Goal: Task Accomplishment & Management: Manage account settings

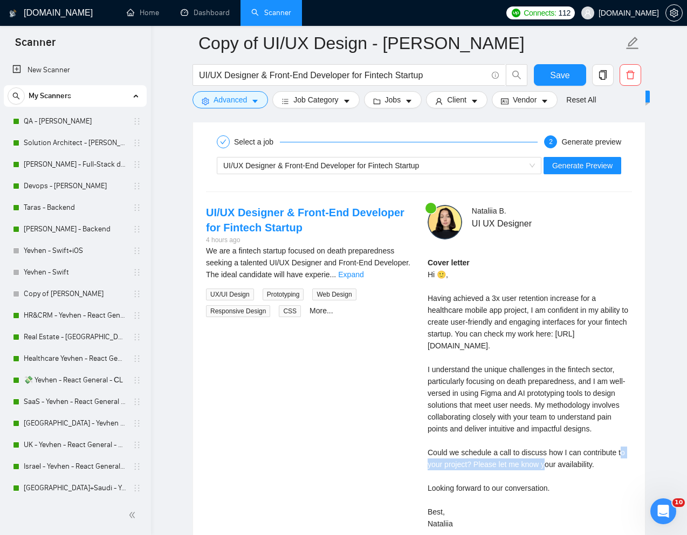
scroll to position [202, 0]
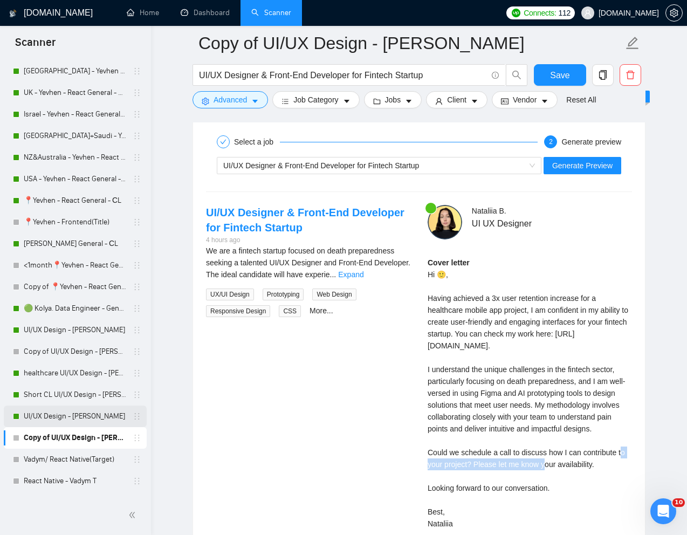
click at [72, 413] on link "UI/UX Design - [PERSON_NAME]" at bounding box center [75, 417] width 102 height 22
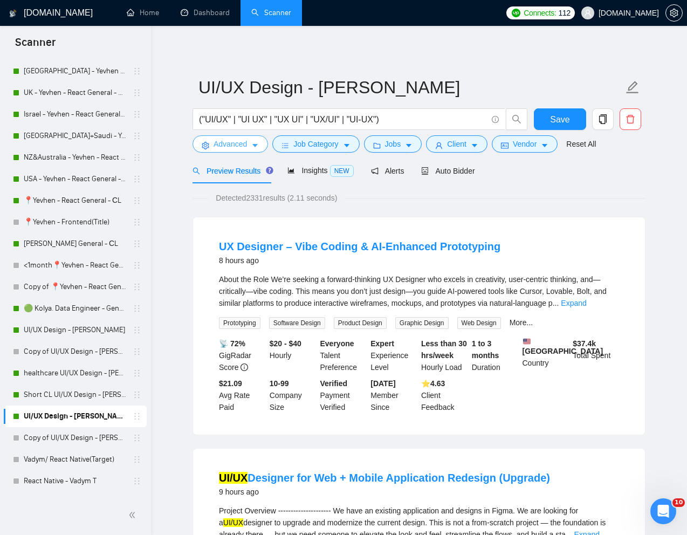
click at [218, 141] on span "Advanced" at bounding box center [230, 144] width 33 height 12
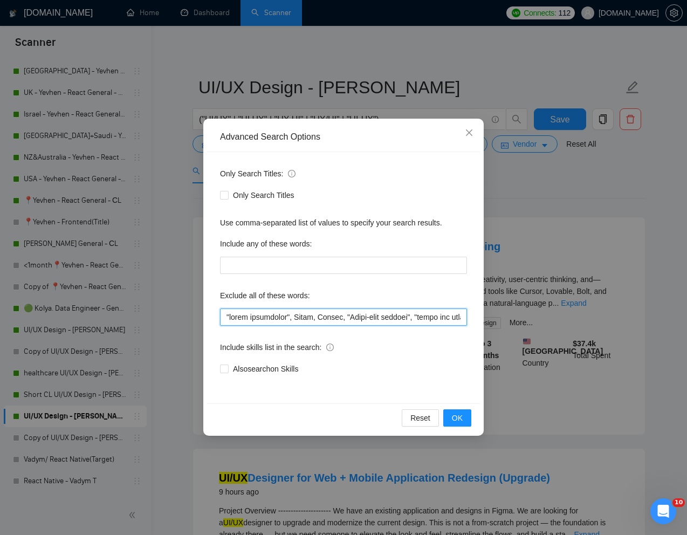
click at [227, 316] on input "text" at bounding box center [343, 317] width 247 height 17
paste input "Vibe Coding"
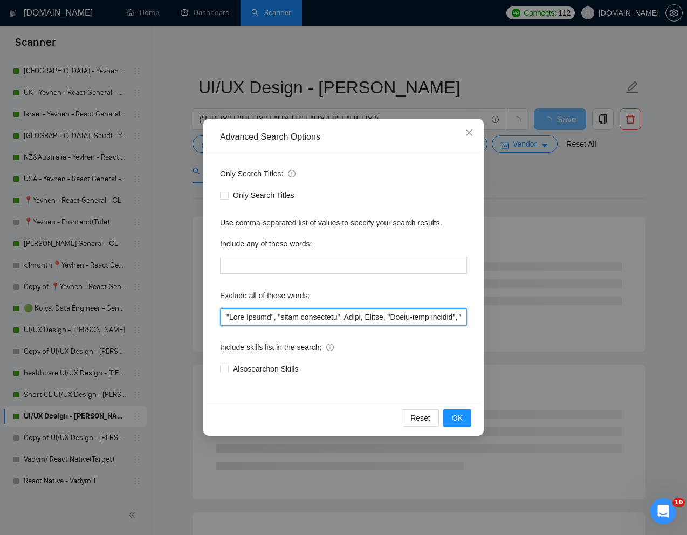
drag, startPoint x: 276, startPoint y: 319, endPoint x: 223, endPoint y: 313, distance: 53.7
click at [223, 313] on input "text" at bounding box center [343, 317] width 247 height 17
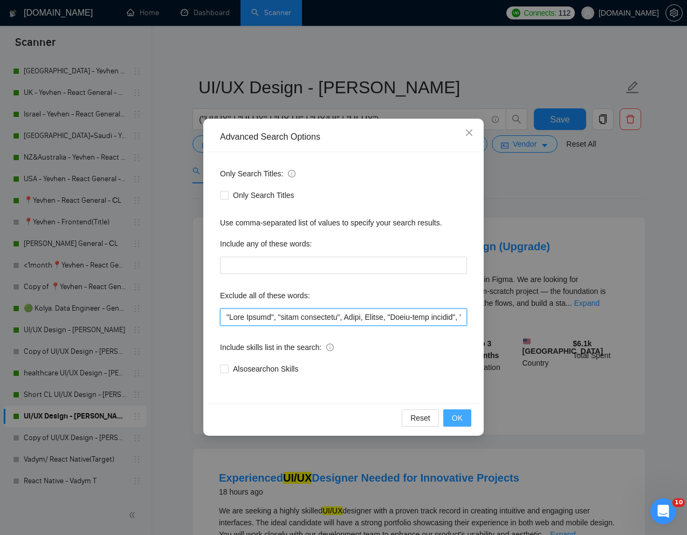
type input ""Vibe Coding", "quick turnaround", [GEOGRAPHIC_DATA], Intern, "Short-term proje…"
click at [462, 412] on span "OK" at bounding box center [457, 418] width 11 height 12
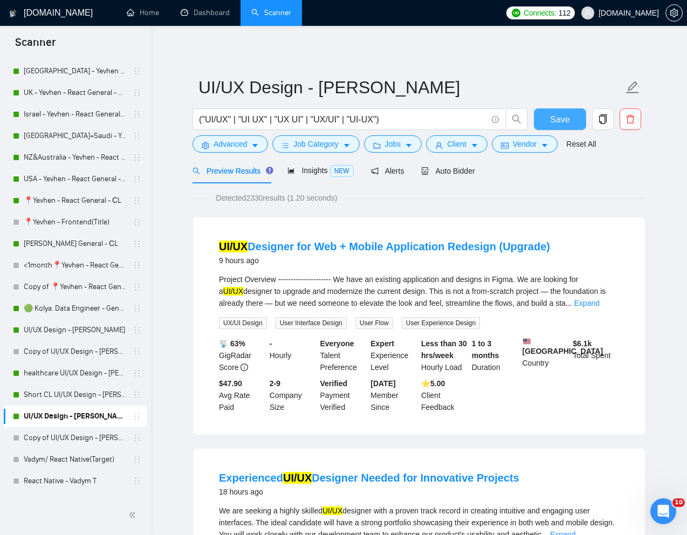
click at [562, 119] on span "Save" at bounding box center [559, 119] width 19 height 13
click at [53, 327] on link "UI/UX Design - [PERSON_NAME]" at bounding box center [75, 330] width 102 height 22
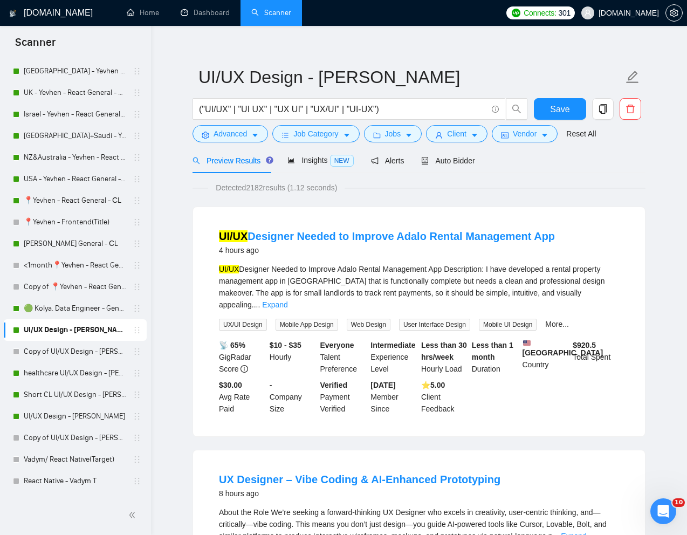
scroll to position [13, 0]
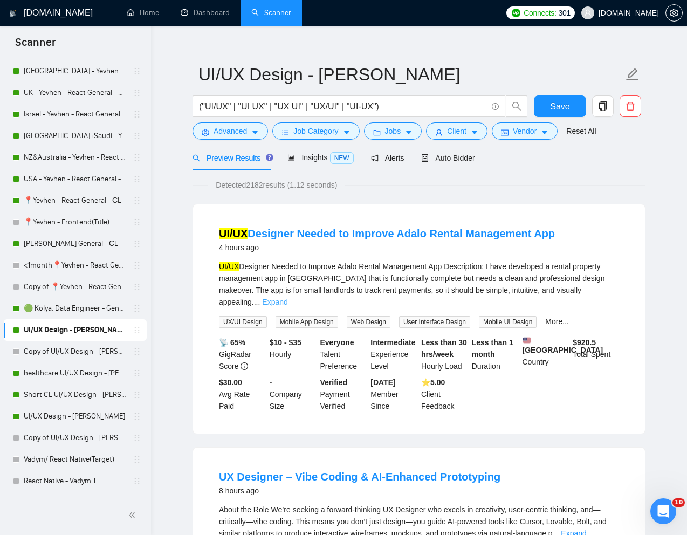
click at [287, 298] on link "Expand" at bounding box center [274, 302] width 25 height 9
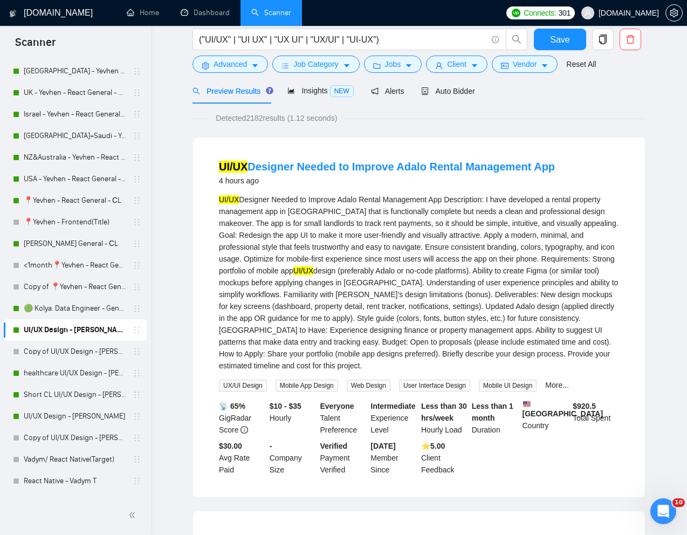
scroll to position [0, 0]
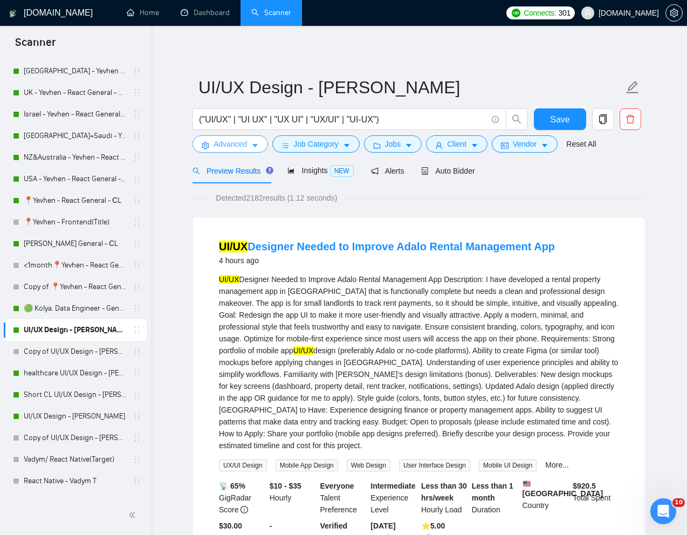
click at [236, 148] on span "Advanced" at bounding box center [230, 144] width 33 height 12
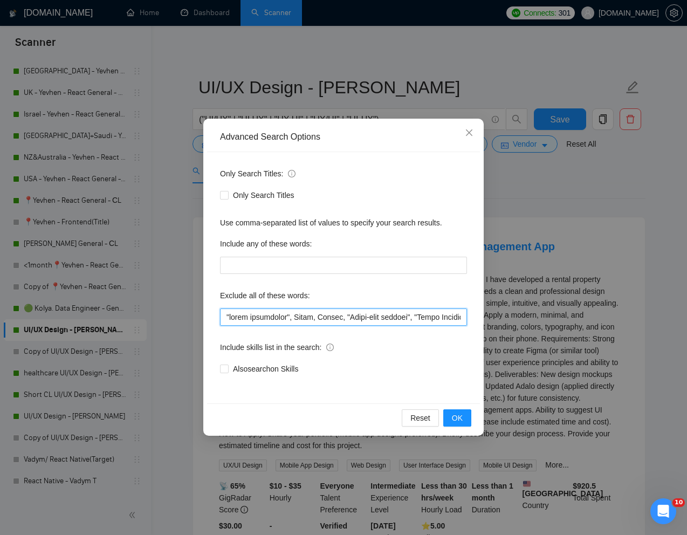
click at [227, 313] on input "text" at bounding box center [343, 317] width 247 height 17
paste input ""Vibe Coding""
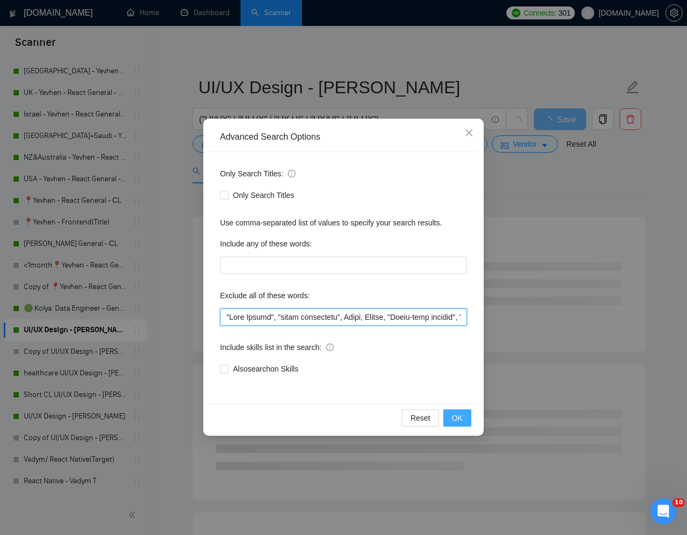
type input ""Vibe Coding", "quick turnaround", [GEOGRAPHIC_DATA], Intern, "Short-term proje…"
click at [461, 415] on span "OK" at bounding box center [457, 418] width 11 height 12
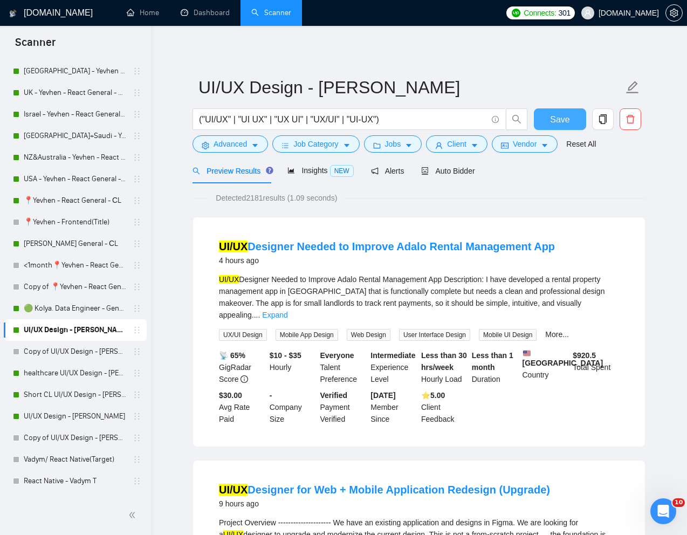
click at [563, 114] on span "Save" at bounding box center [559, 119] width 19 height 13
click at [58, 308] on link "🟢 Kolya. Data Engineer - General" at bounding box center [75, 309] width 102 height 22
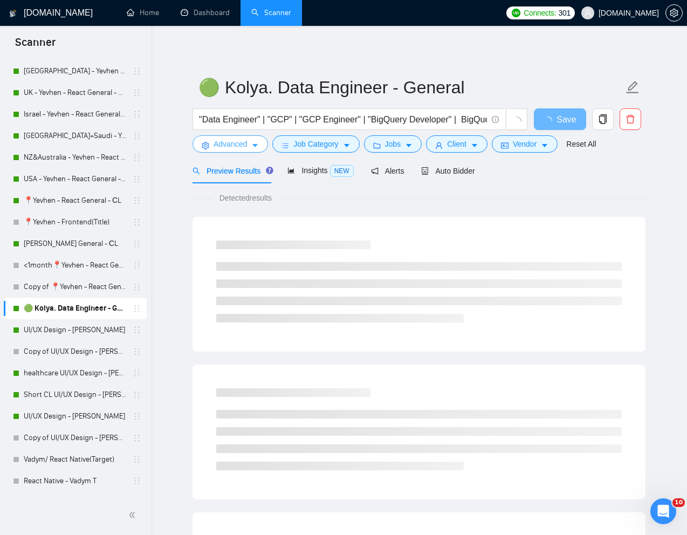
click at [228, 146] on span "Advanced" at bounding box center [230, 144] width 33 height 12
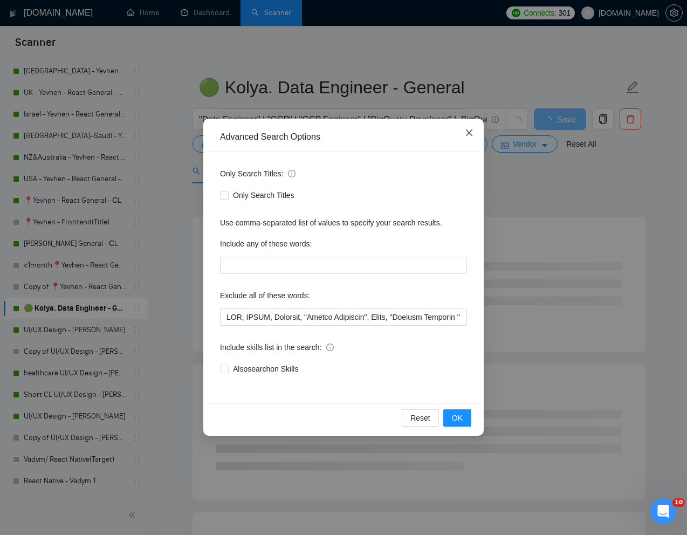
click at [465, 129] on icon "close" at bounding box center [469, 132] width 9 height 9
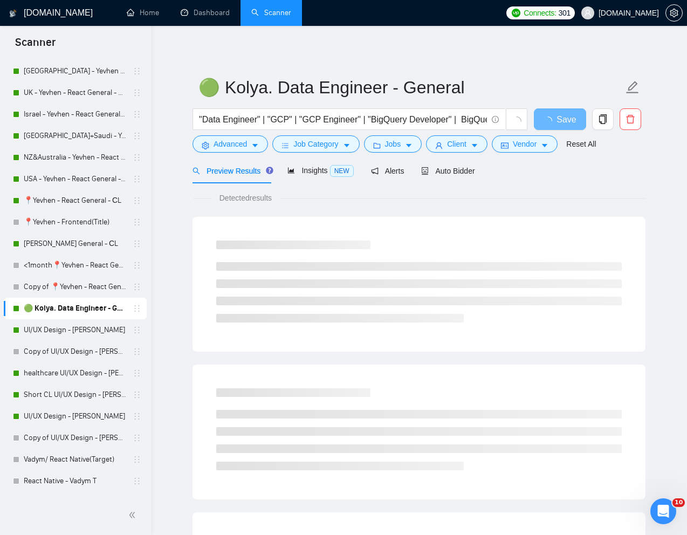
click at [311, 204] on div "Detected results" at bounding box center [419, 198] width 453 height 12
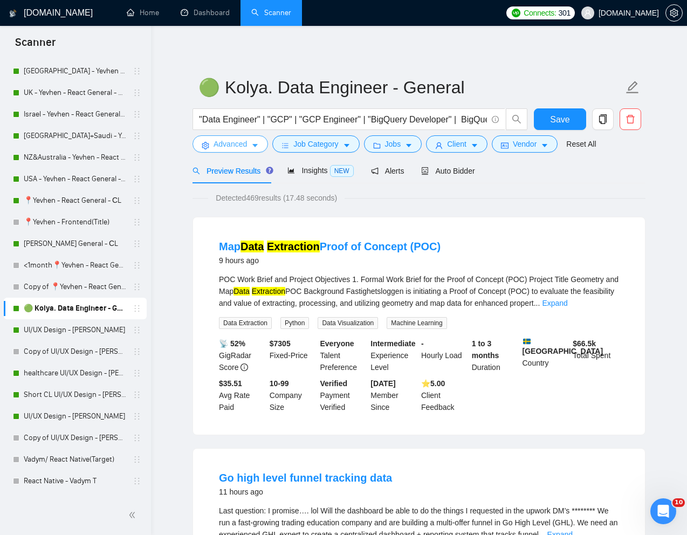
click at [225, 144] on span "Advanced" at bounding box center [230, 144] width 33 height 12
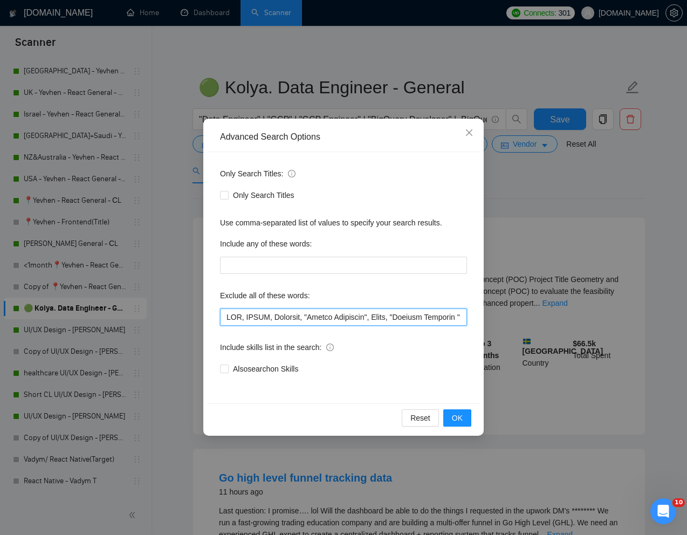
click at [224, 313] on input "text" at bounding box center [343, 317] width 247 height 17
paste input "Go High Level"
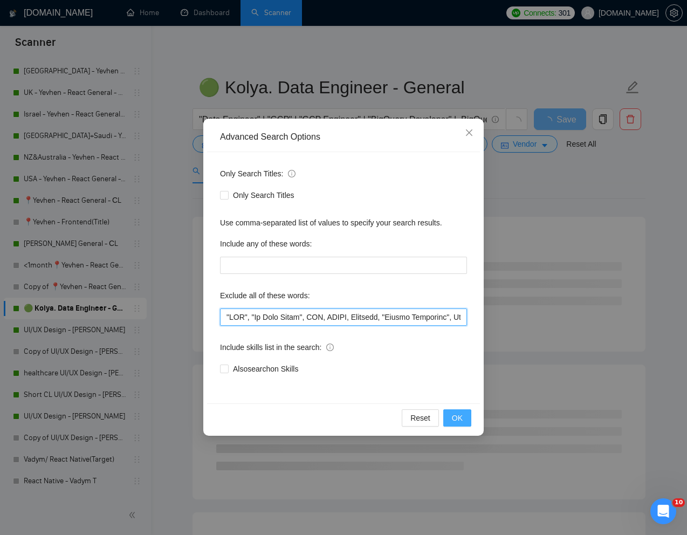
type input ""GHL", "Go High Level", BIM, SCORM, Metabase, "Google Admanager", Excel, "Backe…"
click at [454, 416] on span "OK" at bounding box center [457, 418] width 11 height 12
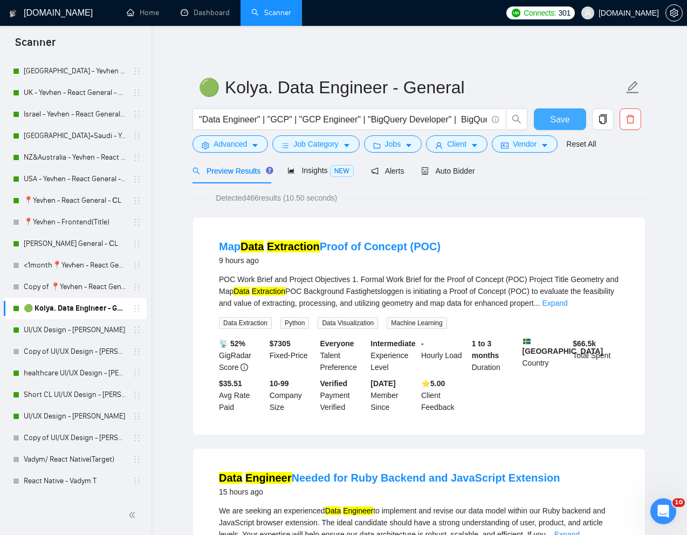
click at [561, 119] on span "Save" at bounding box center [559, 119] width 19 height 13
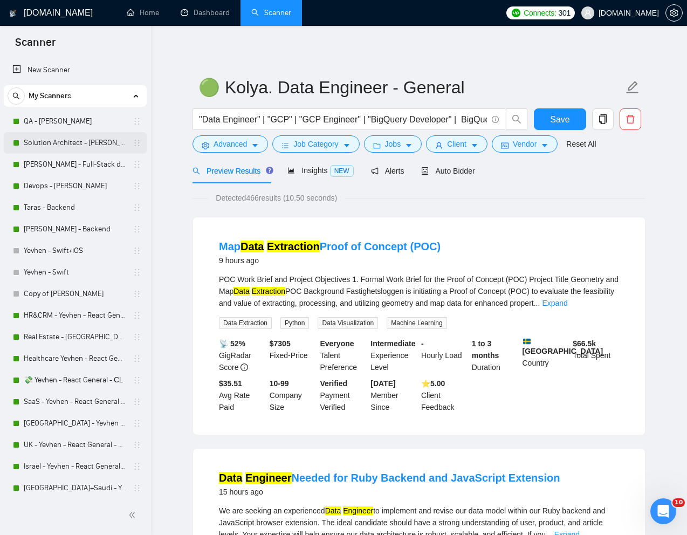
click at [70, 145] on link "Solution Architect - [PERSON_NAME]" at bounding box center [75, 143] width 102 height 22
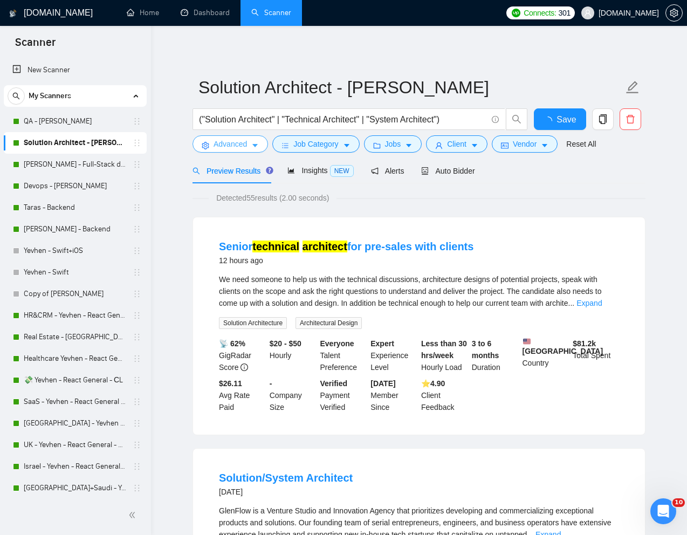
click at [229, 146] on span "Advanced" at bounding box center [230, 144] width 33 height 12
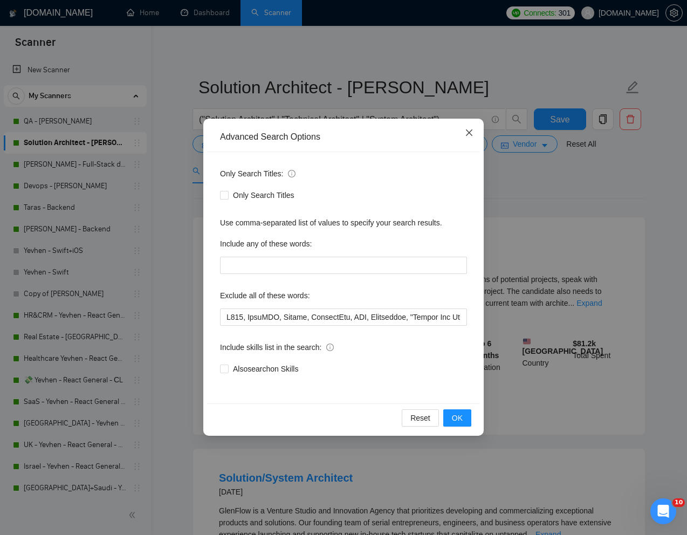
click at [467, 134] on icon "close" at bounding box center [469, 132] width 9 height 9
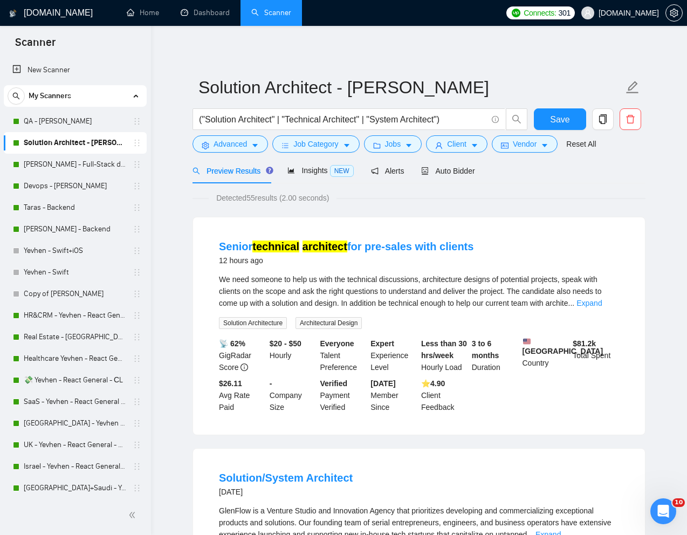
click at [219, 167] on span "Preview Results" at bounding box center [232, 171] width 78 height 9
click at [224, 147] on span "Advanced" at bounding box center [230, 144] width 33 height 12
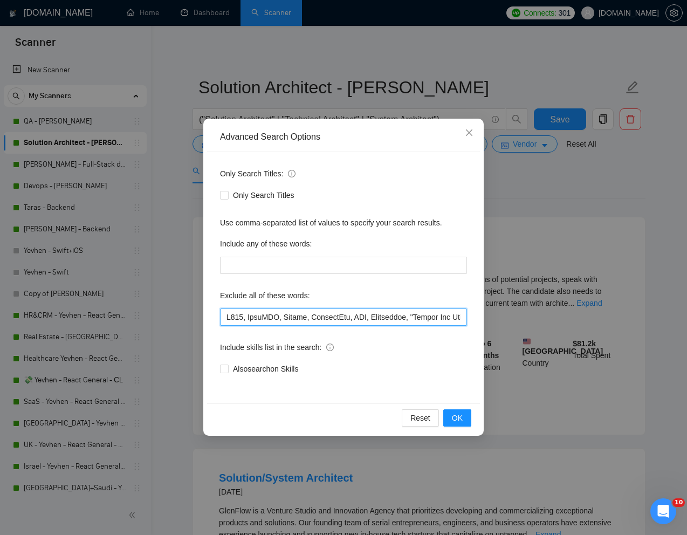
click at [227, 316] on input "text" at bounding box center [343, 317] width 247 height 17
paste input "pre-sales"
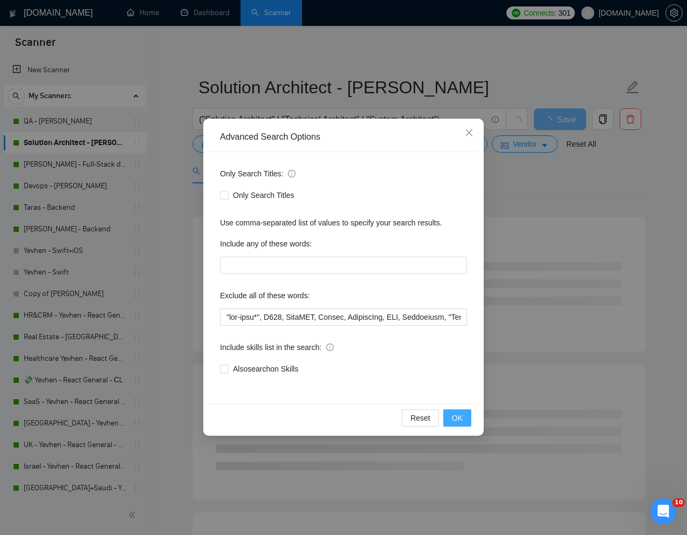
click at [459, 417] on span "OK" at bounding box center [457, 418] width 11 height 12
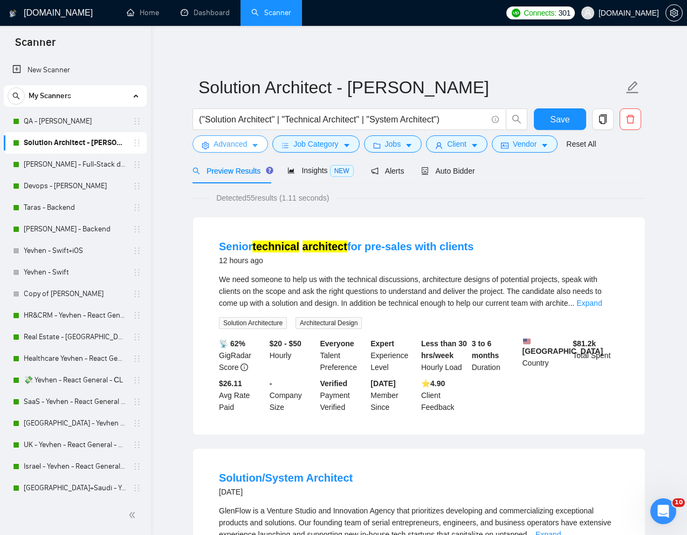
click at [230, 146] on span "Advanced" at bounding box center [230, 144] width 33 height 12
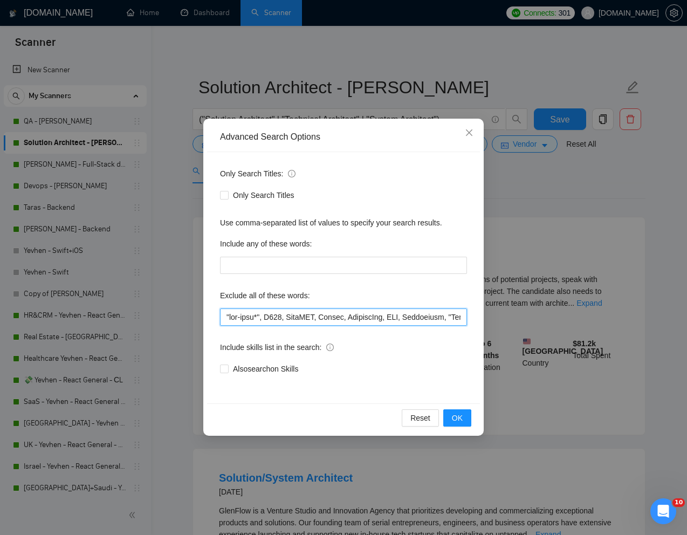
click at [264, 318] on input "text" at bounding box center [343, 317] width 247 height 17
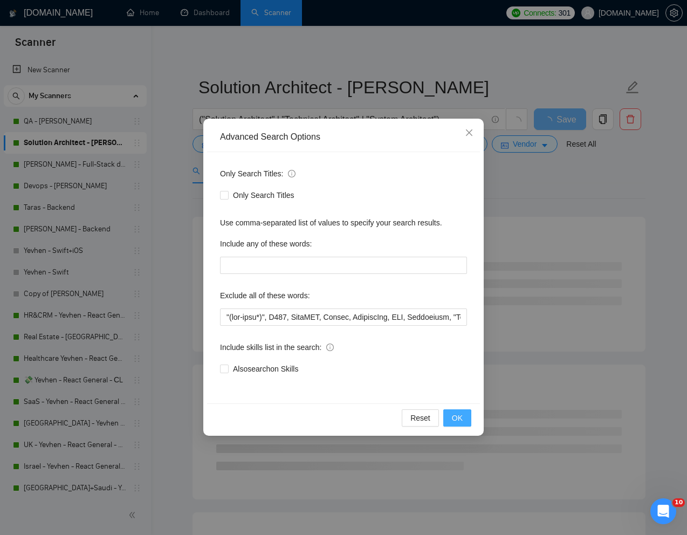
click at [464, 421] on button "OK" at bounding box center [457, 417] width 28 height 17
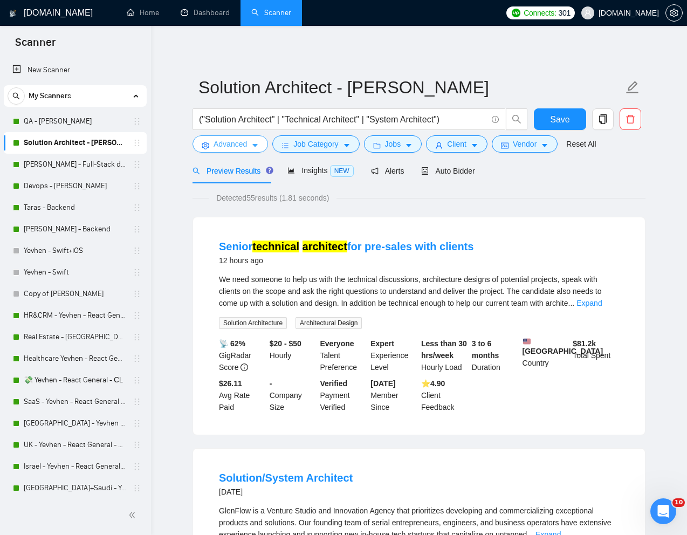
click at [234, 145] on span "Advanced" at bounding box center [230, 144] width 33 height 12
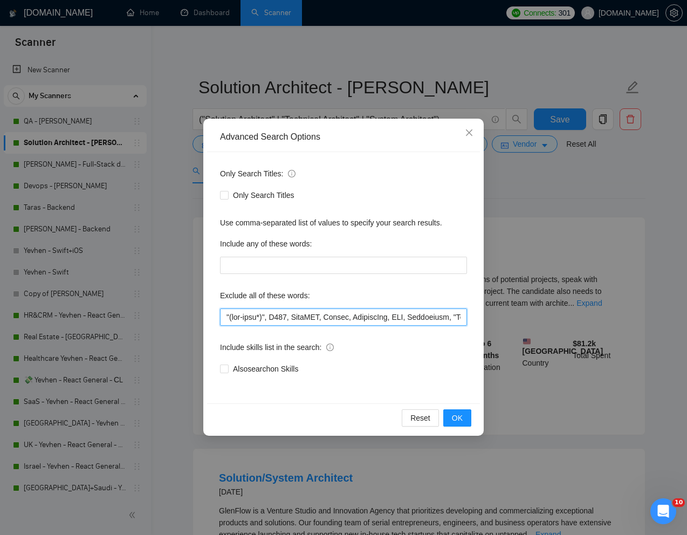
click at [270, 319] on input "text" at bounding box center [343, 317] width 247 height 17
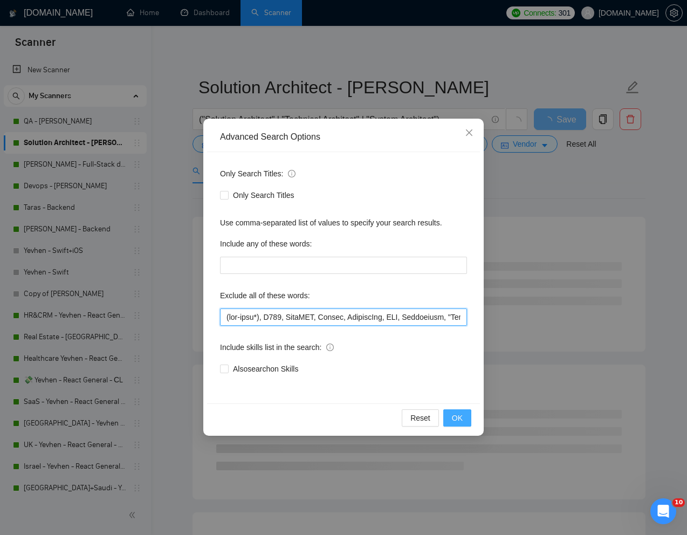
type input "(pre-sale*), O365, FastAPI, Python, ServiceNow, BSI, Dialogflow, "Mobile App De…"
click at [456, 413] on span "OK" at bounding box center [457, 418] width 11 height 12
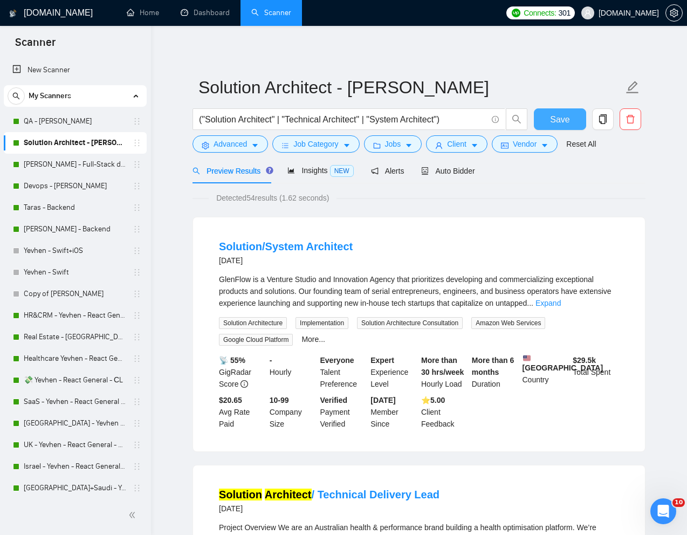
click at [563, 118] on span "Save" at bounding box center [559, 119] width 19 height 13
